Goal: Use online tool/utility: Use online tool/utility

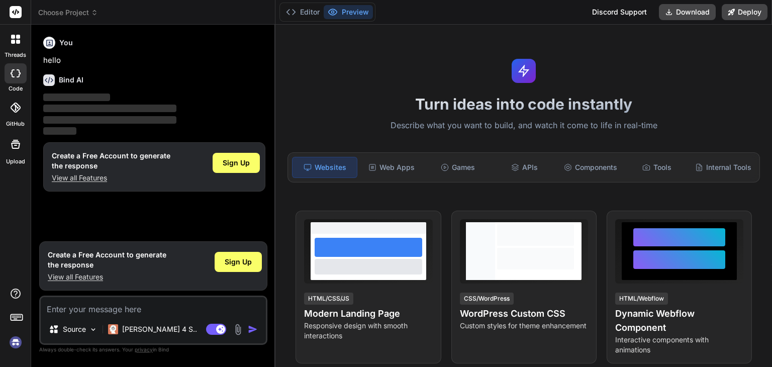
type textarea "x"
drag, startPoint x: 740, startPoint y: 3, endPoint x: 468, endPoint y: 57, distance: 276.9
click at [468, 57] on div "Turn ideas into code instantly Describe what you want to build, and watch it co…" at bounding box center [524, 196] width 497 height 342
click at [411, 171] on div "Web Apps" at bounding box center [391, 167] width 64 height 21
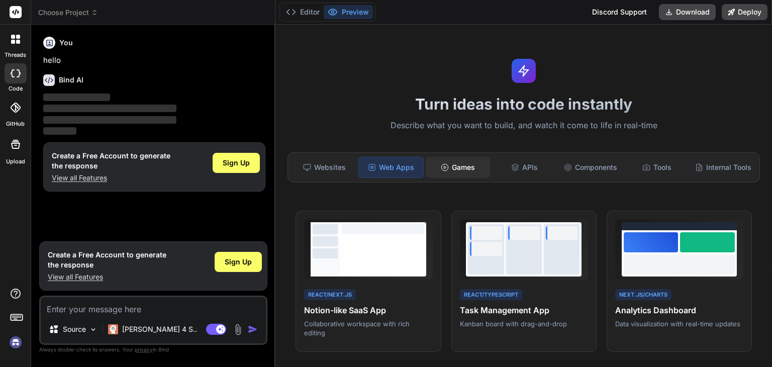
click at [455, 175] on div "Games" at bounding box center [458, 167] width 64 height 21
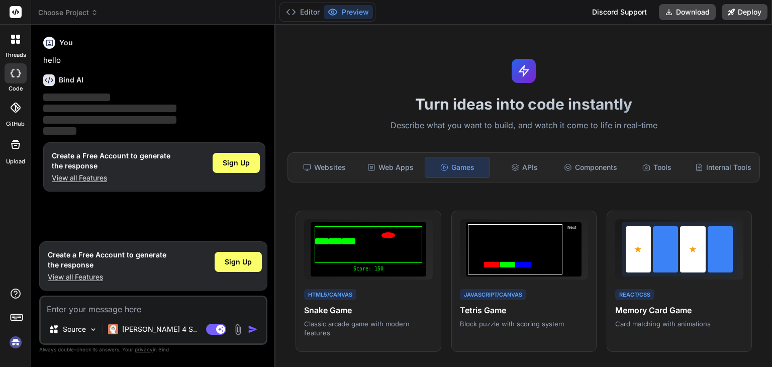
click at [88, 92] on p "‌" at bounding box center [154, 98] width 222 height 12
click at [152, 103] on p "‌" at bounding box center [154, 109] width 222 height 12
drag, startPoint x: 152, startPoint y: 103, endPoint x: 229, endPoint y: 96, distance: 77.2
click at [229, 96] on p "‌ ‌ ‌ ‌" at bounding box center [154, 114] width 222 height 45
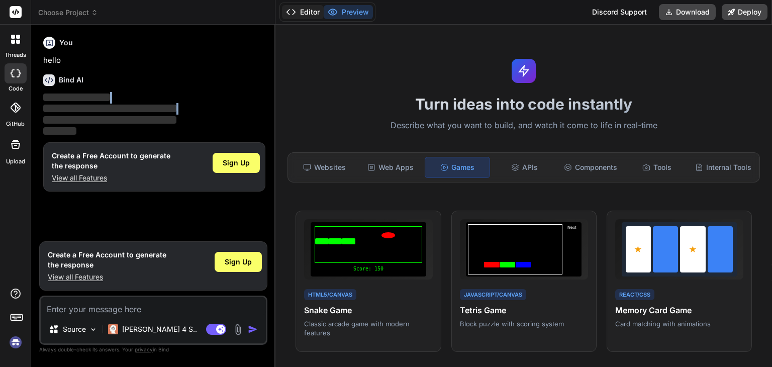
click at [287, 12] on polyline at bounding box center [288, 12] width 3 height 5
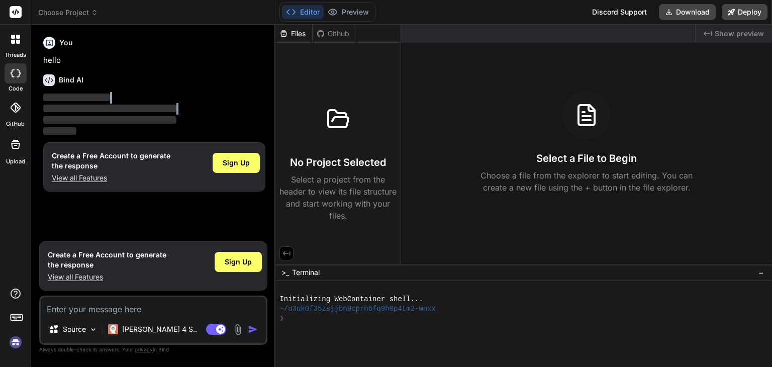
click at [287, 12] on polyline at bounding box center [288, 12] width 3 height 5
click at [331, 32] on div "Github" at bounding box center [333, 34] width 41 height 10
click at [318, 31] on icon at bounding box center [320, 33] width 7 height 7
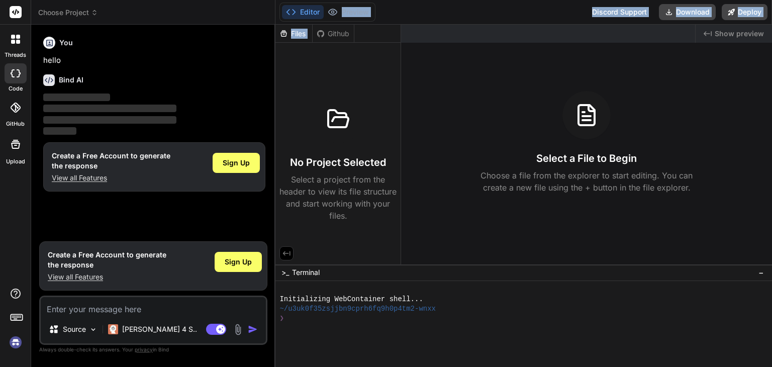
drag, startPoint x: 318, startPoint y: 31, endPoint x: 320, endPoint y: 22, distance: 9.2
click at [320, 22] on div "Editor Preview Discord Support Download Deploy Turn ideas into code instantly D…" at bounding box center [524, 183] width 497 height 367
click at [320, 22] on div "Editor Preview Discord Support Download Deploy" at bounding box center [524, 12] width 497 height 25
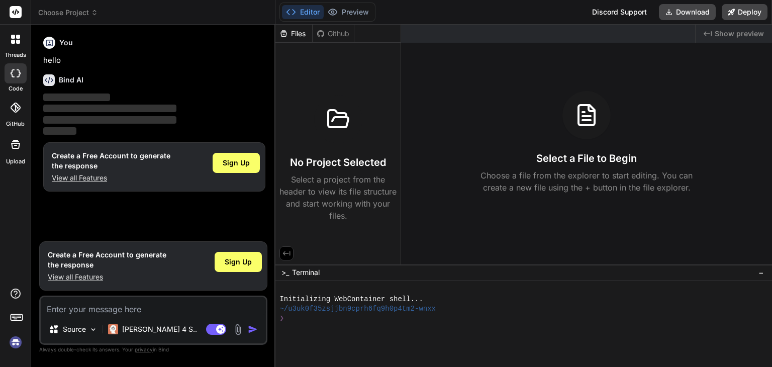
click at [296, 35] on div "Files" at bounding box center [294, 34] width 37 height 10
click at [328, 31] on div "Github" at bounding box center [333, 34] width 41 height 10
click at [293, 315] on div "❯" at bounding box center [518, 319] width 477 height 10
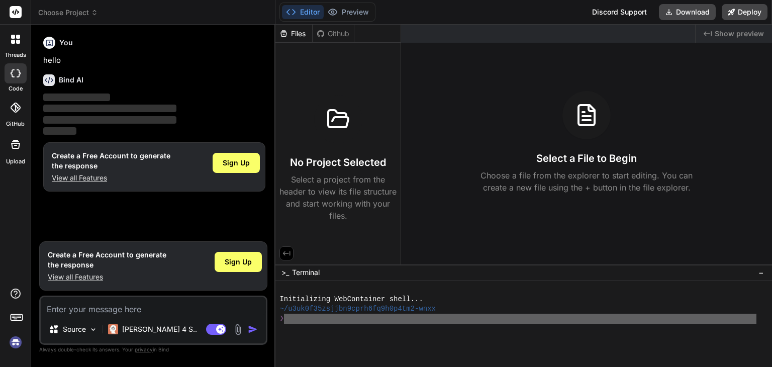
click at [293, 315] on div "❯" at bounding box center [518, 319] width 477 height 10
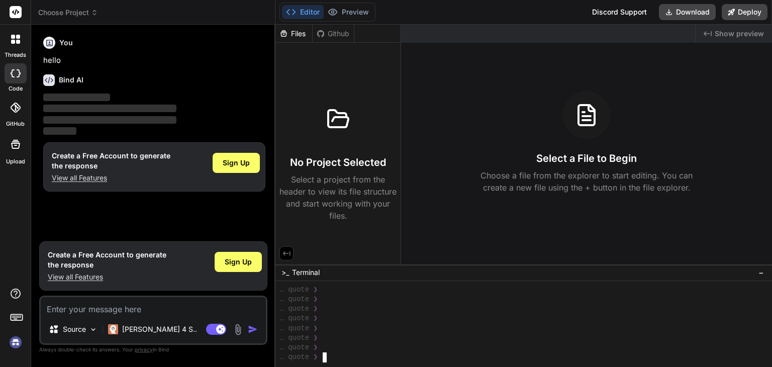
scroll to position [145, 0]
click at [362, 75] on div "No Project Selected Select a project from the header to view its file structure…" at bounding box center [338, 134] width 125 height 183
